Goal: Transaction & Acquisition: Obtain resource

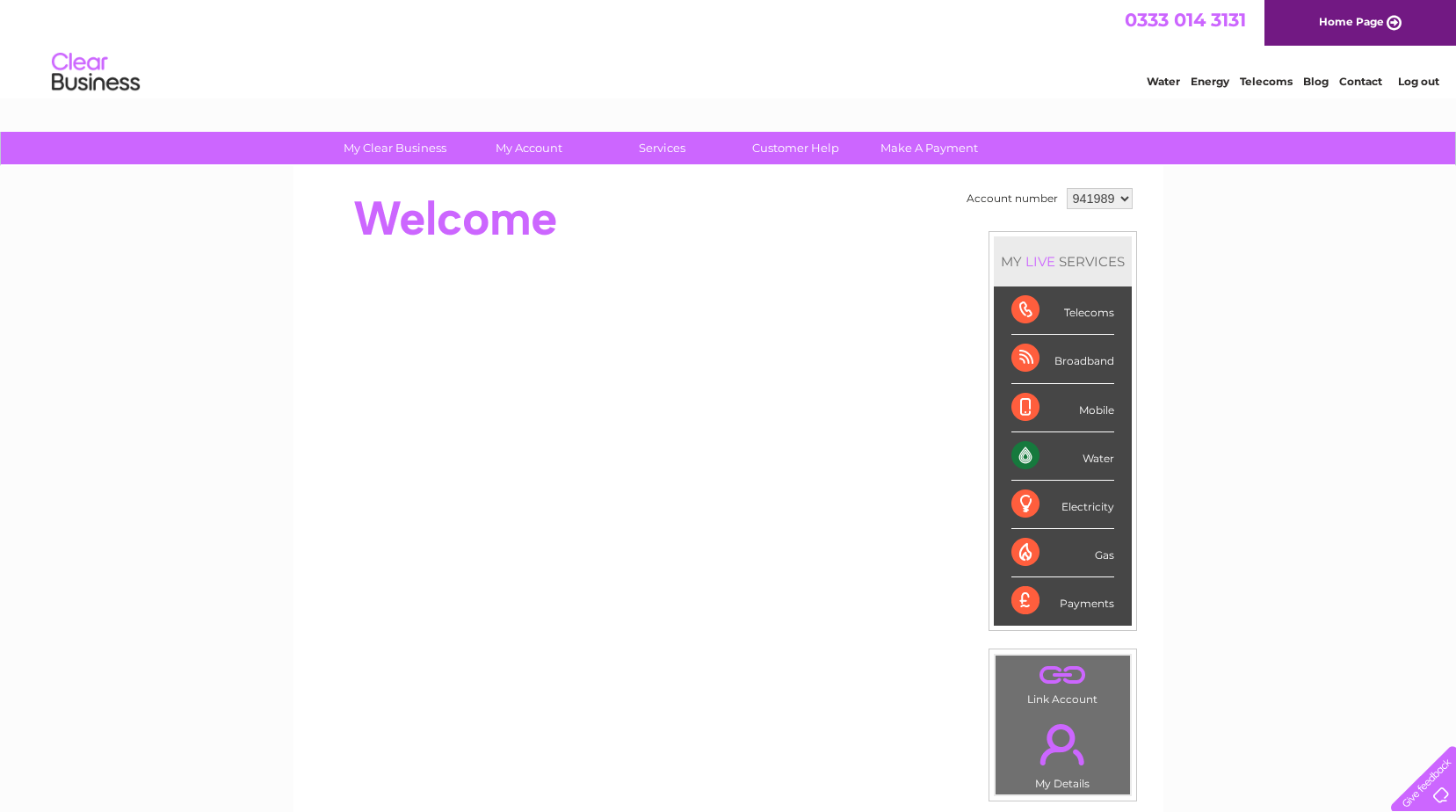
click at [1121, 202] on select "941989 964374 983649" at bounding box center [1100, 198] width 66 height 21
select select "964374"
click at [1066, 188] on select "941989 964374 983649" at bounding box center [1100, 198] width 66 height 21
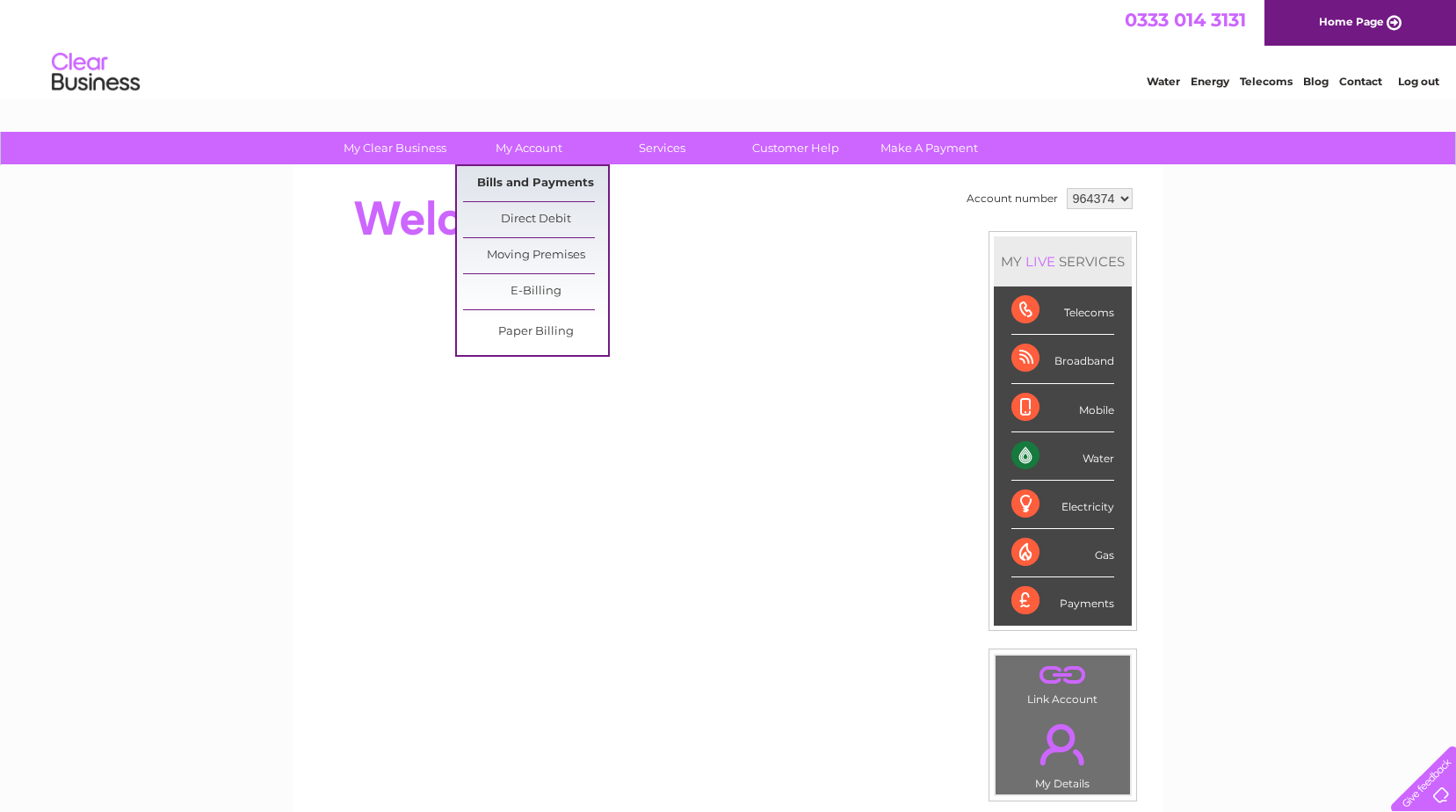
click at [526, 182] on link "Bills and Payments" at bounding box center [535, 183] width 145 height 35
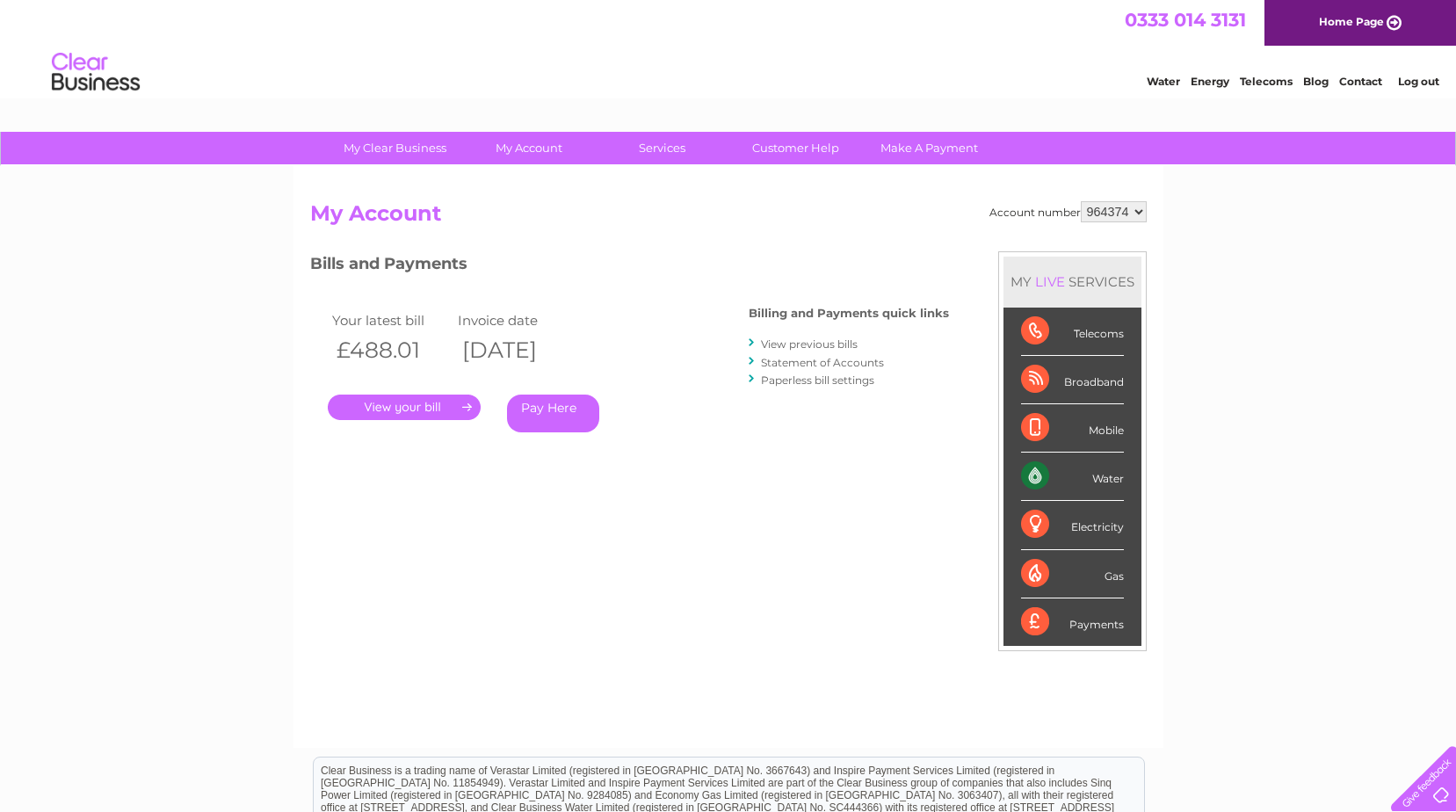
click at [417, 410] on link "." at bounding box center [404, 407] width 153 height 26
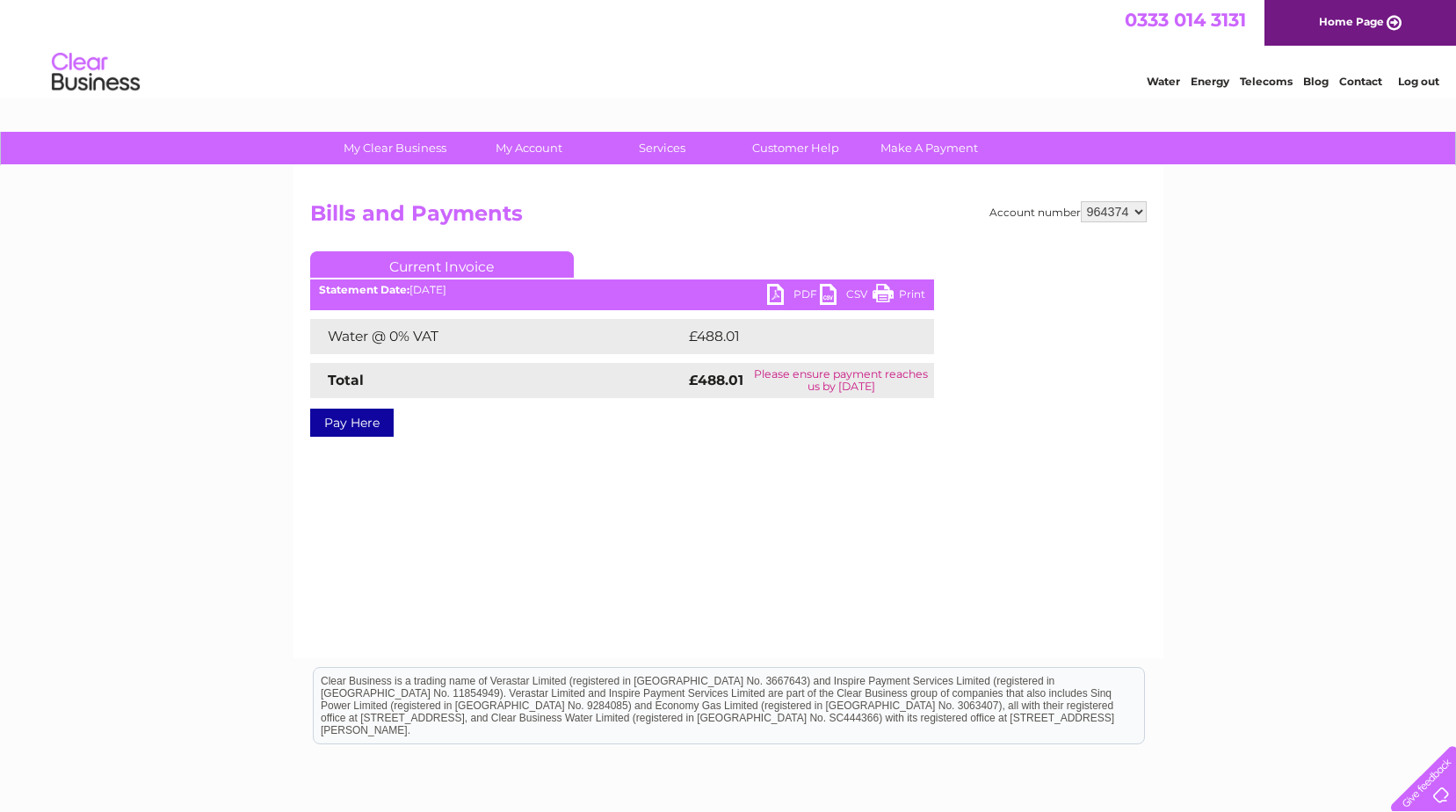
click at [776, 298] on link "PDF" at bounding box center [793, 296] width 52 height 26
